Goal: Navigation & Orientation: Find specific page/section

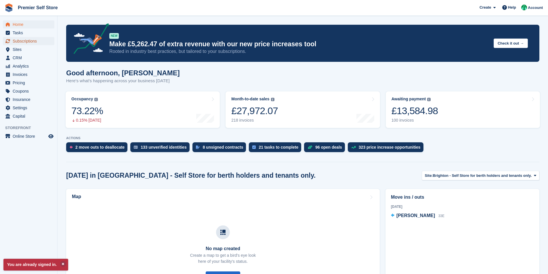
click at [28, 43] on span "Subscriptions" at bounding box center [30, 41] width 34 height 8
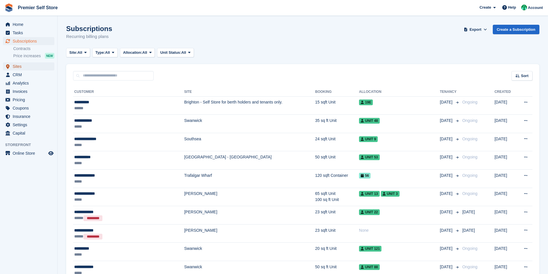
click at [22, 67] on span "Sites" at bounding box center [30, 66] width 34 height 8
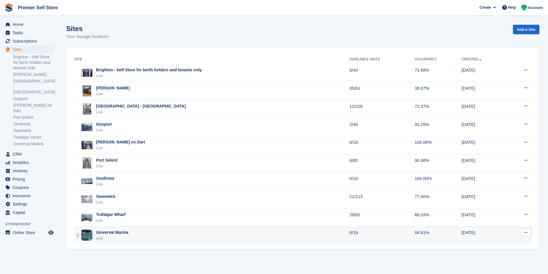
click at [113, 234] on div "Universal Marina" at bounding box center [112, 232] width 32 height 6
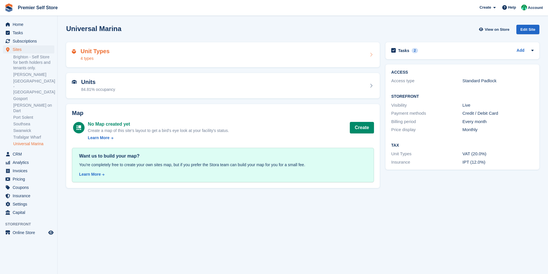
click at [140, 58] on div "Unit Types 4 types" at bounding box center [223, 55] width 302 height 14
click at [115, 82] on div "Units 84.81% occupancy" at bounding box center [223, 86] width 302 height 14
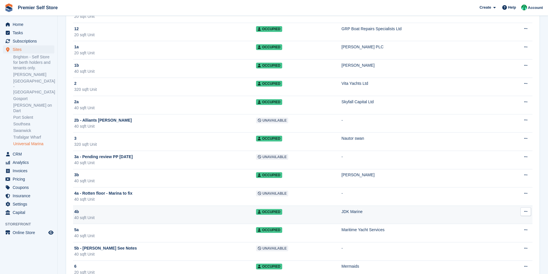
scroll to position [144, 0]
